Goal: Book appointment/travel/reservation

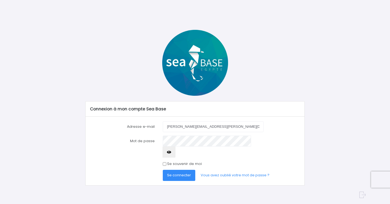
type input "aline.tamborini@outlook.com"
click at [178, 170] on button "Se connecter" at bounding box center [179, 175] width 32 height 11
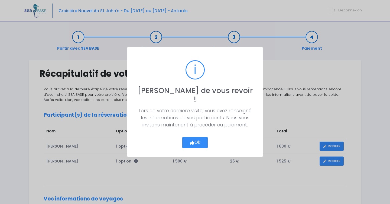
click at [201, 137] on button "Ok" at bounding box center [194, 142] width 25 height 11
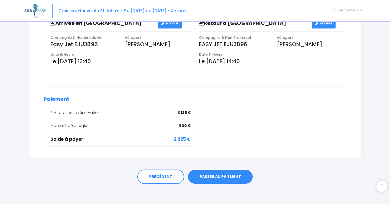
scroll to position [190, 0]
click at [236, 170] on link "PASSER AU PAIEMENT" at bounding box center [220, 177] width 65 height 14
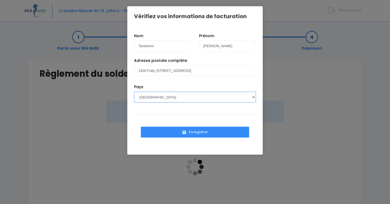
select select "CH"
click at [193, 133] on button "Enregistrer" at bounding box center [195, 131] width 108 height 11
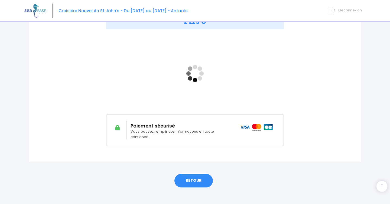
scroll to position [93, 0]
click at [192, 173] on link "RETOUR" at bounding box center [194, 180] width 40 height 15
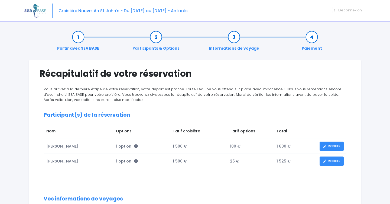
drag, startPoint x: 209, startPoint y: 86, endPoint x: 210, endPoint y: 115, distance: 29.0
click at [209, 91] on div "Récapitulatif de votre réservation Vous arrivez à la dernière étape de votre ré…" at bounding box center [194, 204] width 333 height 289
click at [210, 115] on h2 "Participant(s) de la réservation" at bounding box center [195, 115] width 303 height 6
